Goal: Find specific page/section: Find specific page/section

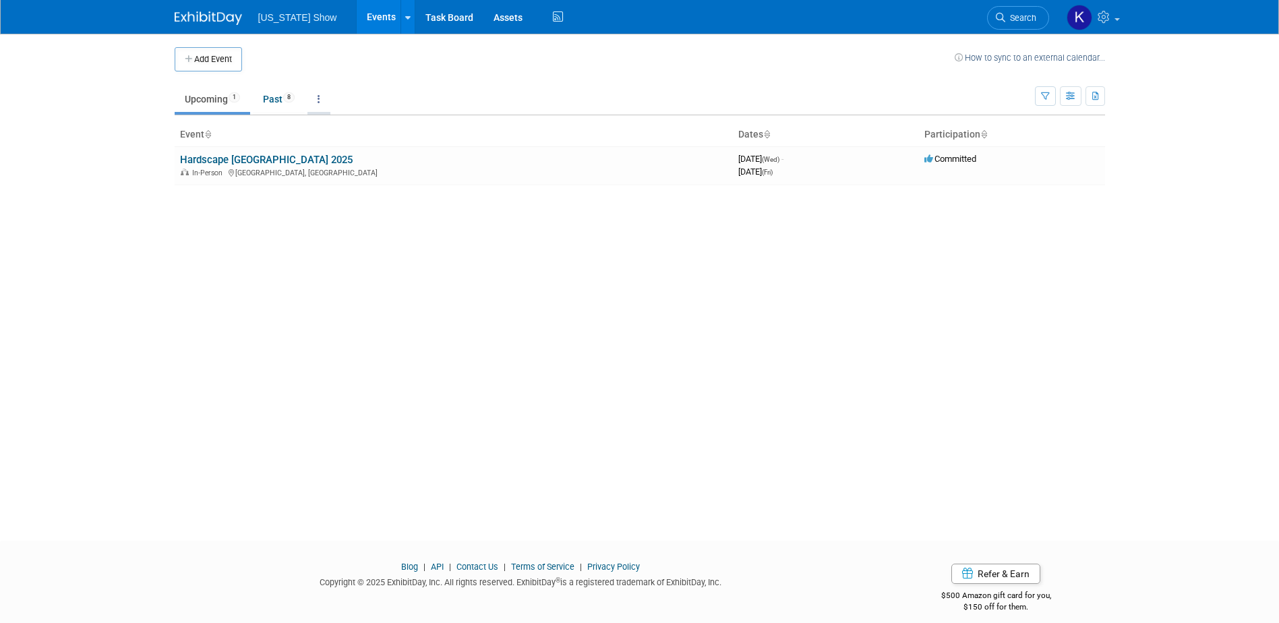
click at [320, 97] on icon at bounding box center [319, 98] width 3 height 9
click at [340, 127] on link "All Events 9 Past and Upcoming" at bounding box center [361, 130] width 107 height 30
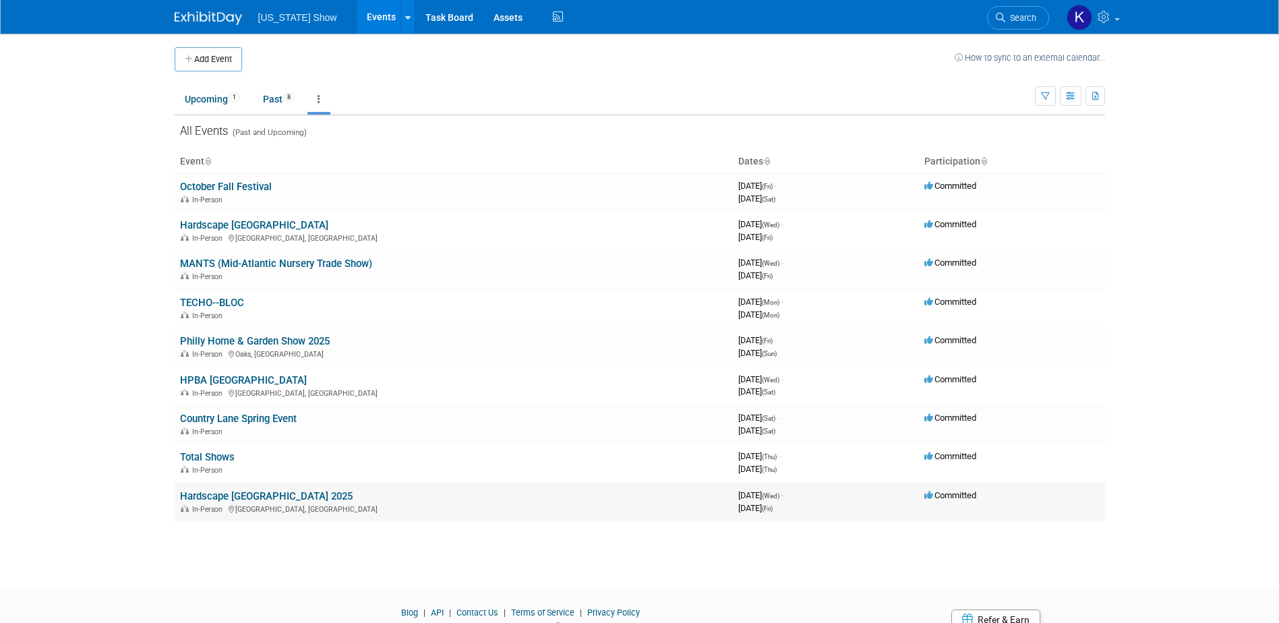
click at [250, 496] on link "Hardscape [GEOGRAPHIC_DATA] 2025" at bounding box center [266, 496] width 173 height 12
click at [283, 96] on link "Past 8" at bounding box center [279, 99] width 52 height 26
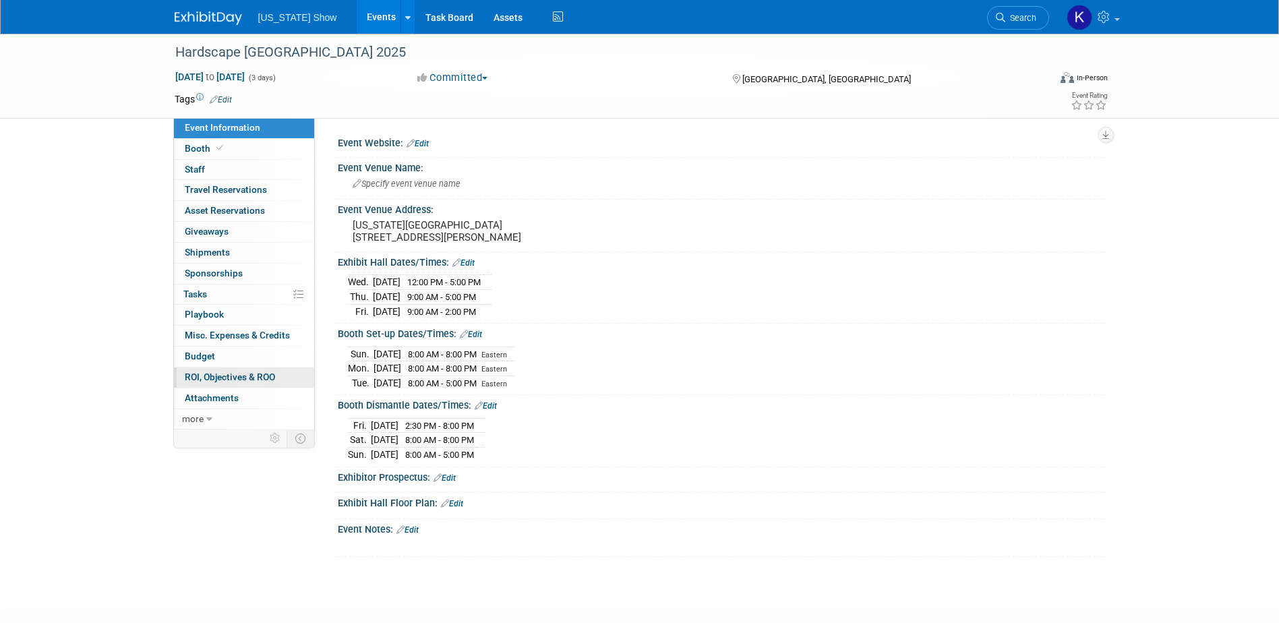
click at [221, 376] on span "ROI, Objectives & ROO 0" at bounding box center [230, 377] width 90 height 11
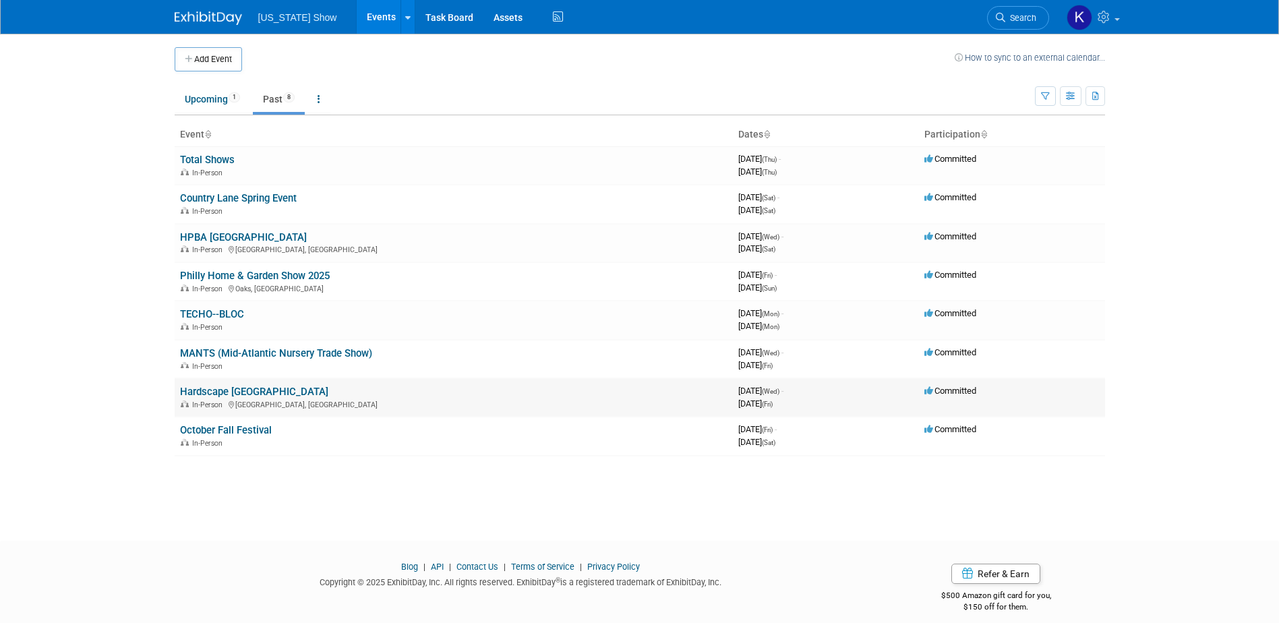
click at [258, 390] on link "Hardscape [GEOGRAPHIC_DATA]" at bounding box center [254, 392] width 148 height 12
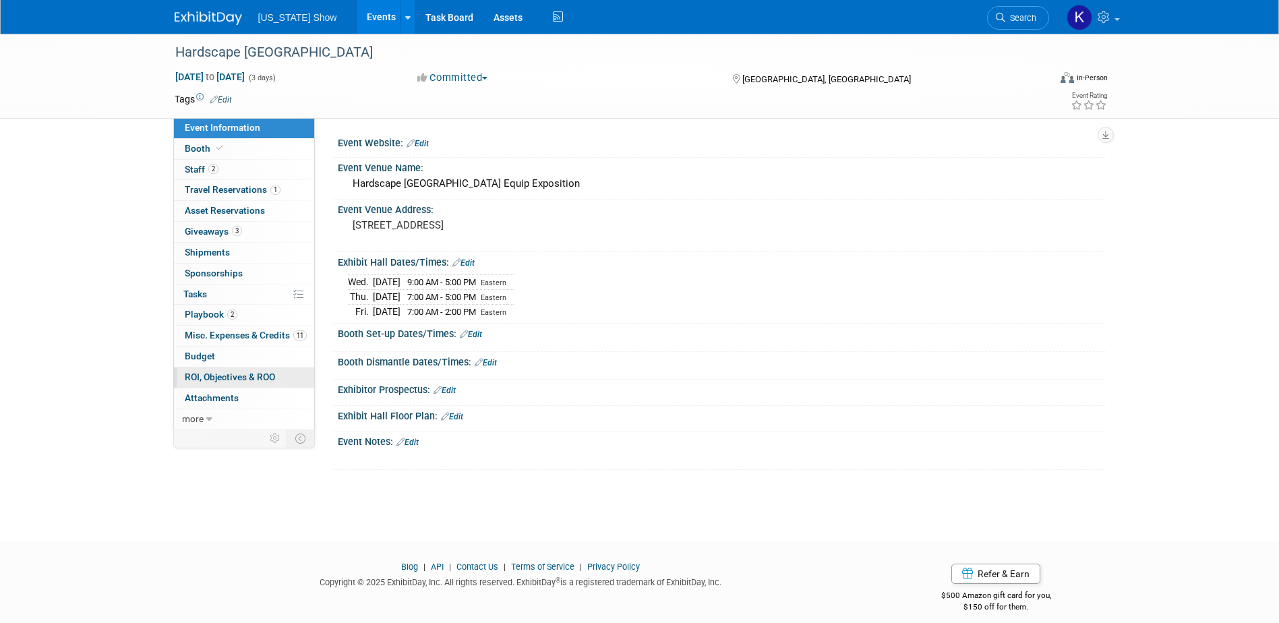
click at [229, 374] on span "ROI, Objectives & ROO 0" at bounding box center [230, 377] width 90 height 11
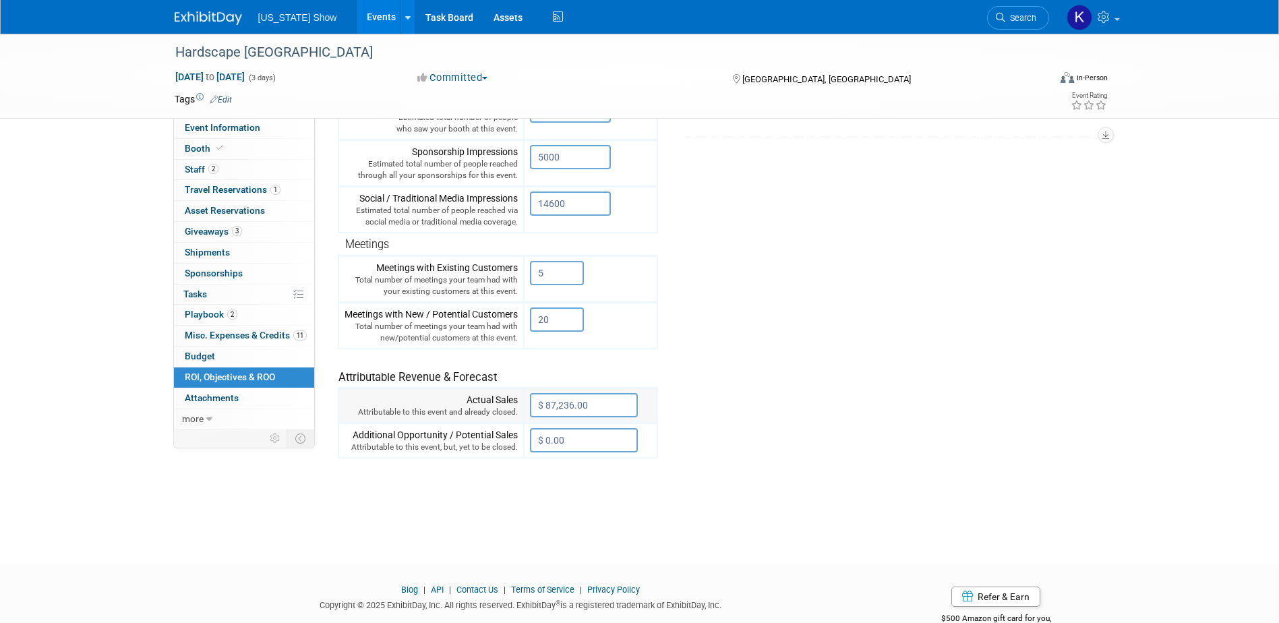
scroll to position [330, 0]
